Goal: Information Seeking & Learning: Check status

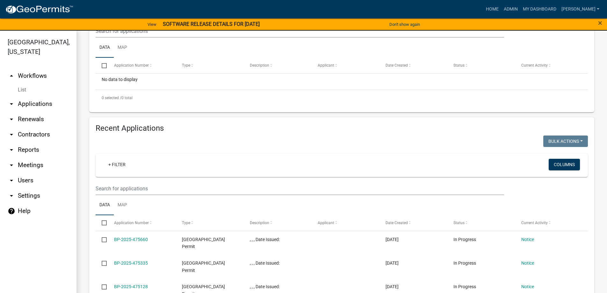
scroll to position [159, 0]
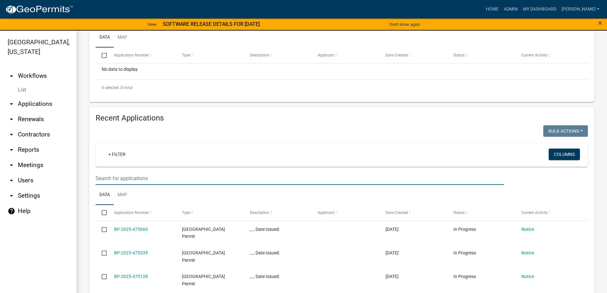
click at [119, 178] on input "text" at bounding box center [300, 178] width 409 height 13
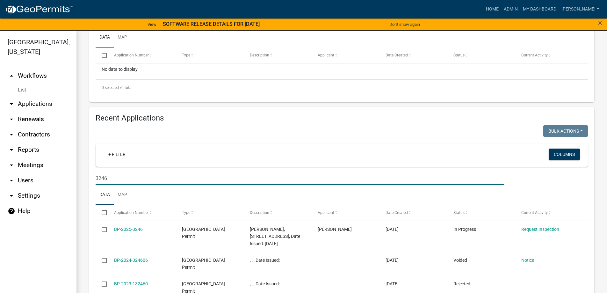
click at [105, 178] on input "3246" at bounding box center [300, 178] width 409 height 13
click at [107, 177] on input "3246" at bounding box center [300, 178] width 409 height 13
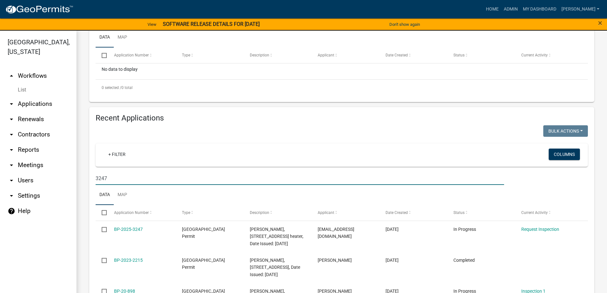
click at [103, 181] on input "3247" at bounding box center [300, 178] width 409 height 13
drag, startPoint x: 103, startPoint y: 179, endPoint x: 111, endPoint y: 175, distance: 8.4
click at [111, 175] on input "3247" at bounding box center [300, 178] width 409 height 13
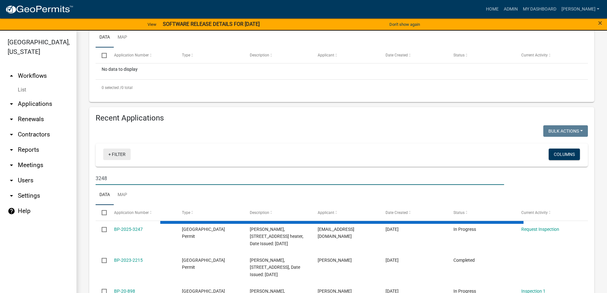
scroll to position [155, 0]
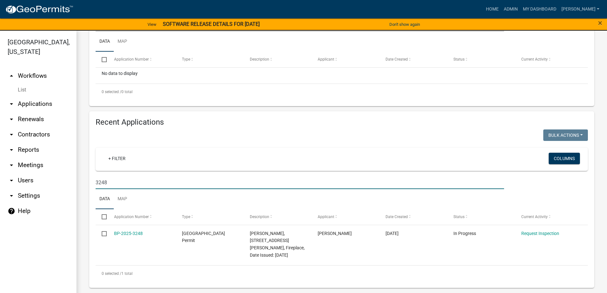
drag, startPoint x: 104, startPoint y: 183, endPoint x: 164, endPoint y: 146, distance: 70.4
click at [112, 179] on input "3248" at bounding box center [300, 182] width 409 height 13
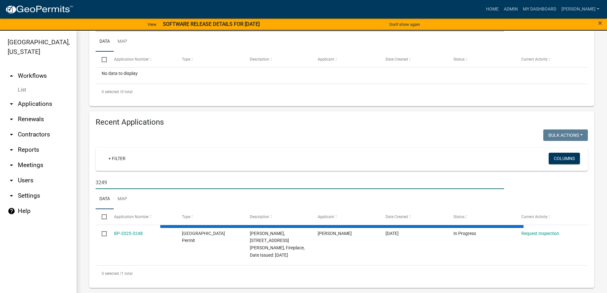
scroll to position [148, 0]
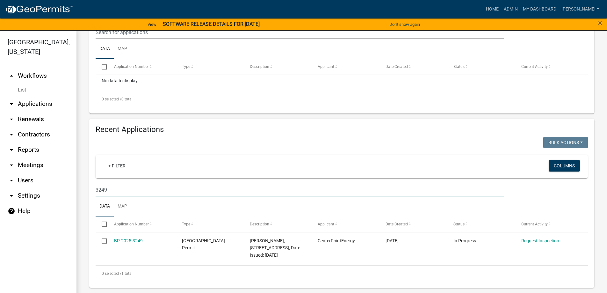
click at [107, 191] on input "3249" at bounding box center [300, 189] width 409 height 13
drag, startPoint x: 104, startPoint y: 189, endPoint x: 173, endPoint y: 121, distance: 96.5
click at [111, 181] on wm-filter-builder "+ Filter Columns 3249" at bounding box center [342, 175] width 493 height 41
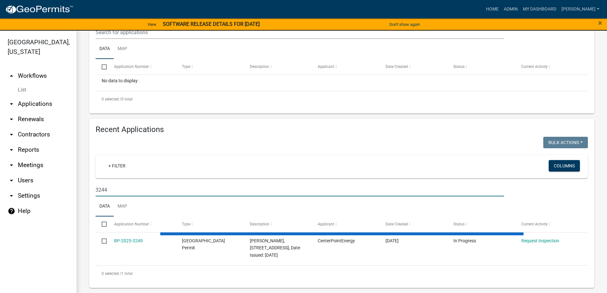
scroll to position [159, 0]
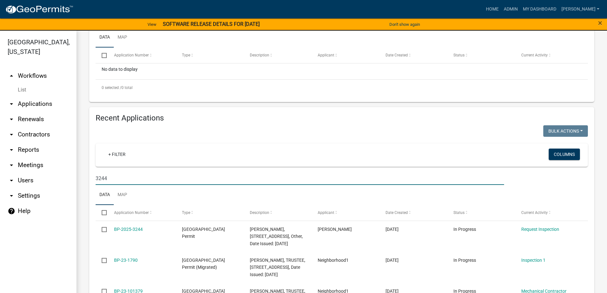
drag, startPoint x: 102, startPoint y: 174, endPoint x: 107, endPoint y: 174, distance: 5.8
click at [107, 174] on input "3244" at bounding box center [300, 178] width 409 height 13
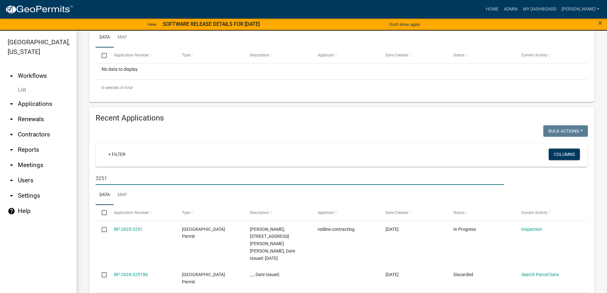
drag, startPoint x: 104, startPoint y: 178, endPoint x: 112, endPoint y: 180, distance: 8.7
click at [112, 180] on input "3251" at bounding box center [300, 178] width 409 height 13
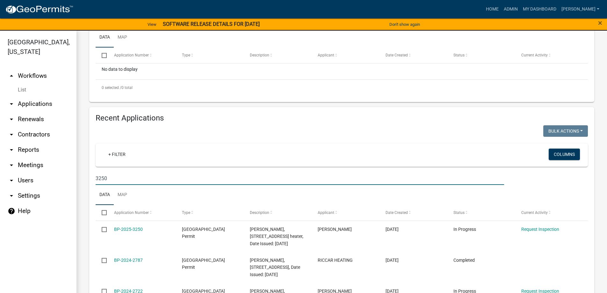
drag, startPoint x: 104, startPoint y: 178, endPoint x: 116, endPoint y: 148, distance: 32.7
click at [107, 174] on input "3250" at bounding box center [300, 178] width 409 height 13
drag, startPoint x: 104, startPoint y: 178, endPoint x: 116, endPoint y: 172, distance: 13.9
click at [115, 174] on input "3254" at bounding box center [300, 178] width 409 height 13
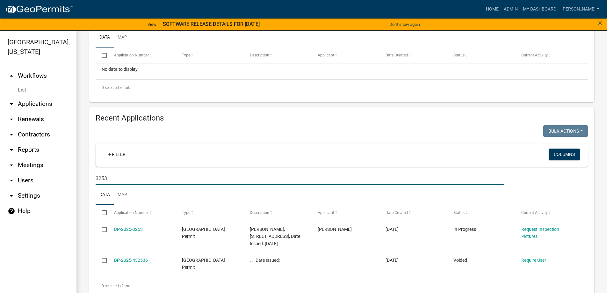
drag, startPoint x: 104, startPoint y: 178, endPoint x: 116, endPoint y: 170, distance: 15.4
click at [113, 174] on input "3253" at bounding box center [300, 178] width 409 height 13
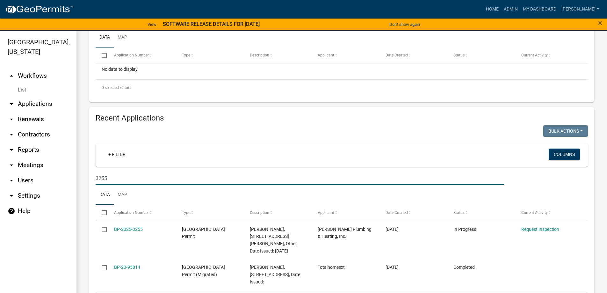
drag, startPoint x: 104, startPoint y: 175, endPoint x: 108, endPoint y: 176, distance: 4.5
click at [108, 176] on input "3255" at bounding box center [300, 178] width 409 height 13
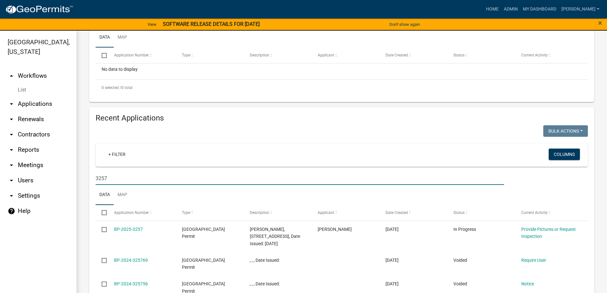
drag, startPoint x: 101, startPoint y: 178, endPoint x: 131, endPoint y: 170, distance: 31.1
click at [126, 175] on input "3257" at bounding box center [300, 178] width 409 height 13
drag, startPoint x: 104, startPoint y: 179, endPoint x: 114, endPoint y: 171, distance: 13.2
click at [114, 171] on wm-filter-builder "+ Filter Columns 3262" at bounding box center [342, 163] width 493 height 41
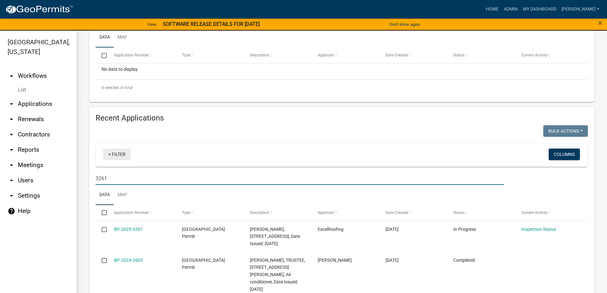
drag, startPoint x: 108, startPoint y: 175, endPoint x: 124, endPoint y: 155, distance: 25.6
click at [110, 171] on wm-filter-builder "+ Filter Columns 3261" at bounding box center [342, 163] width 493 height 41
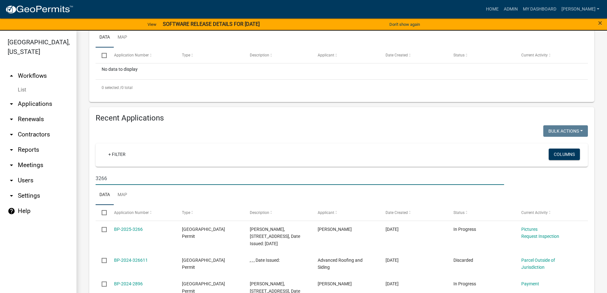
drag, startPoint x: 104, startPoint y: 177, endPoint x: 107, endPoint y: 173, distance: 5.4
click at [107, 173] on input "3266" at bounding box center [300, 178] width 409 height 13
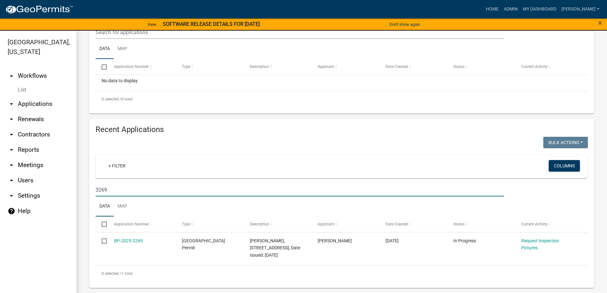
scroll to position [148, 0]
drag, startPoint x: 102, startPoint y: 190, endPoint x: 116, endPoint y: 169, distance: 25.4
click at [117, 184] on input "3269" at bounding box center [300, 189] width 409 height 13
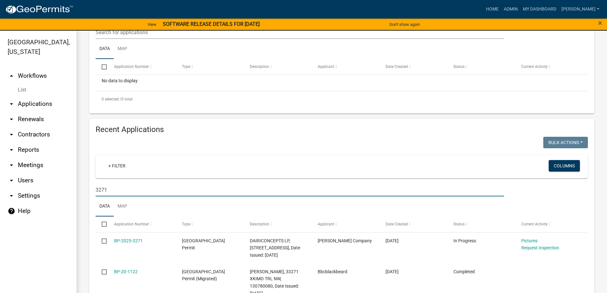
scroll to position [159, 0]
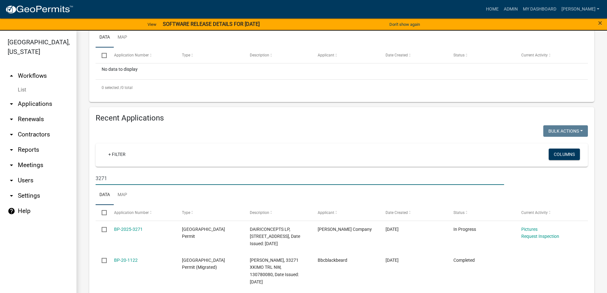
drag, startPoint x: 102, startPoint y: 178, endPoint x: 113, endPoint y: 172, distance: 12.0
click at [113, 172] on input "3271" at bounding box center [300, 178] width 409 height 13
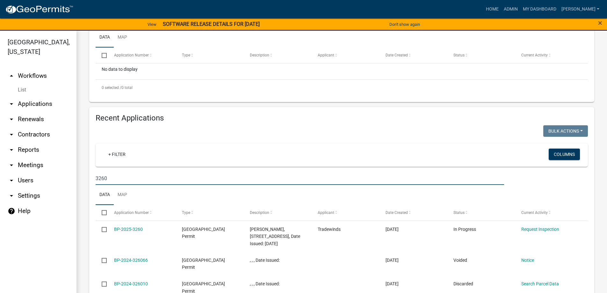
drag, startPoint x: 103, startPoint y: 179, endPoint x: 115, endPoint y: 168, distance: 16.9
click at [112, 172] on input "3260" at bounding box center [300, 178] width 409 height 13
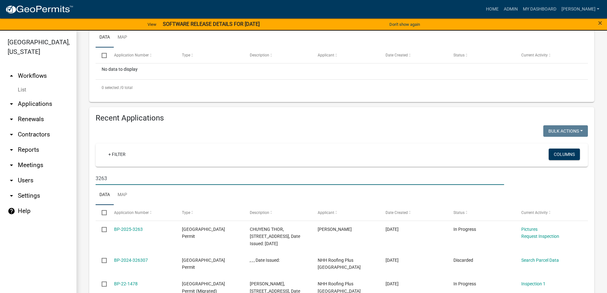
drag, startPoint x: 104, startPoint y: 179, endPoint x: 108, endPoint y: 174, distance: 6.1
click at [108, 174] on input "3263" at bounding box center [300, 178] width 409 height 13
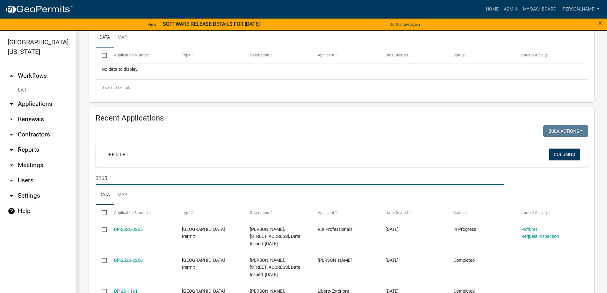
drag, startPoint x: 102, startPoint y: 179, endPoint x: 163, endPoint y: 180, distance: 60.9
click at [163, 180] on input "3265" at bounding box center [300, 178] width 409 height 13
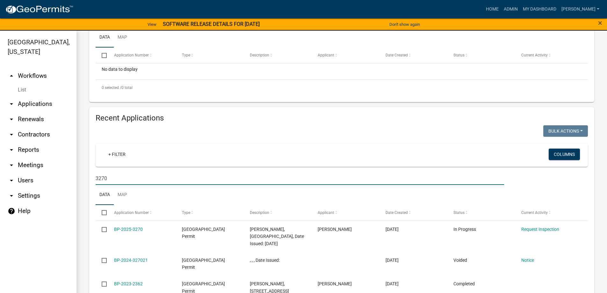
drag, startPoint x: 104, startPoint y: 178, endPoint x: 108, endPoint y: 175, distance: 5.0
click at [108, 175] on input "3270" at bounding box center [300, 178] width 409 height 13
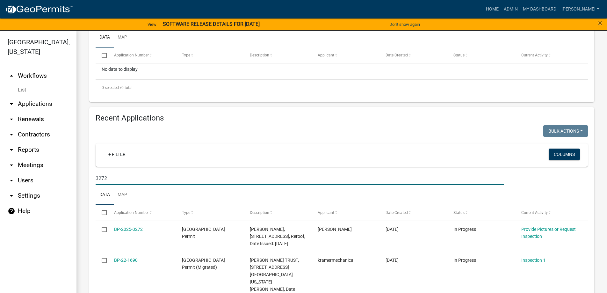
click at [106, 177] on input "3272" at bounding box center [300, 178] width 409 height 13
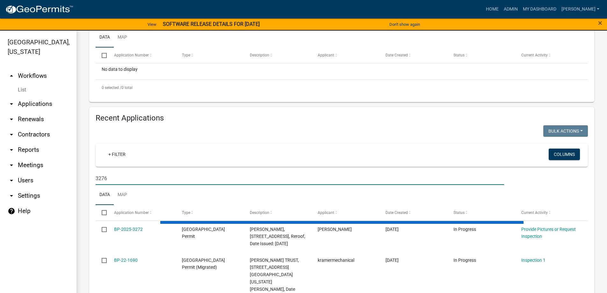
scroll to position [155, 0]
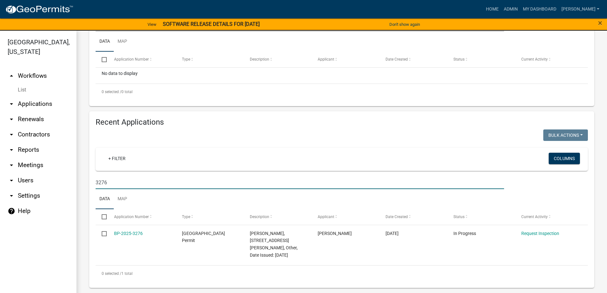
drag, startPoint x: 103, startPoint y: 183, endPoint x: 114, endPoint y: 180, distance: 11.6
click at [114, 180] on input "3276" at bounding box center [300, 182] width 409 height 13
type input "3275"
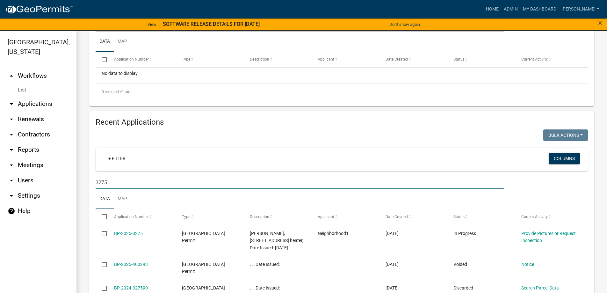
scroll to position [159, 0]
